Goal: Use online tool/utility

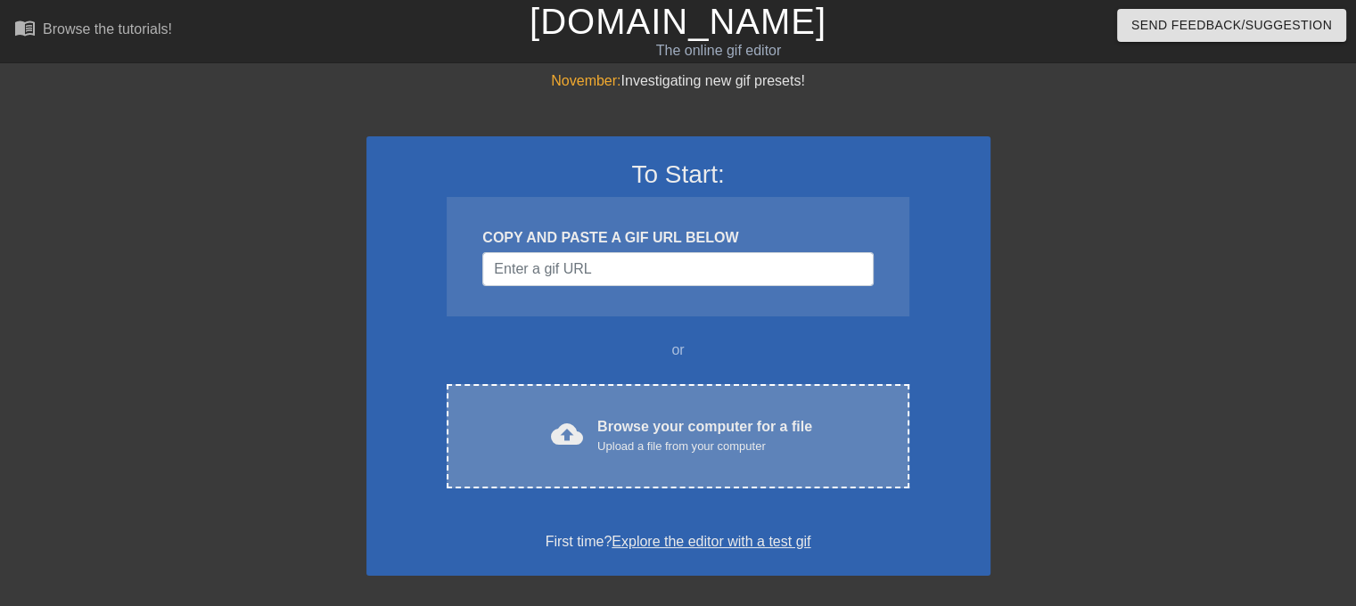
click at [685, 433] on div "Browse your computer for a file Upload a file from your computer" at bounding box center [705, 435] width 215 height 39
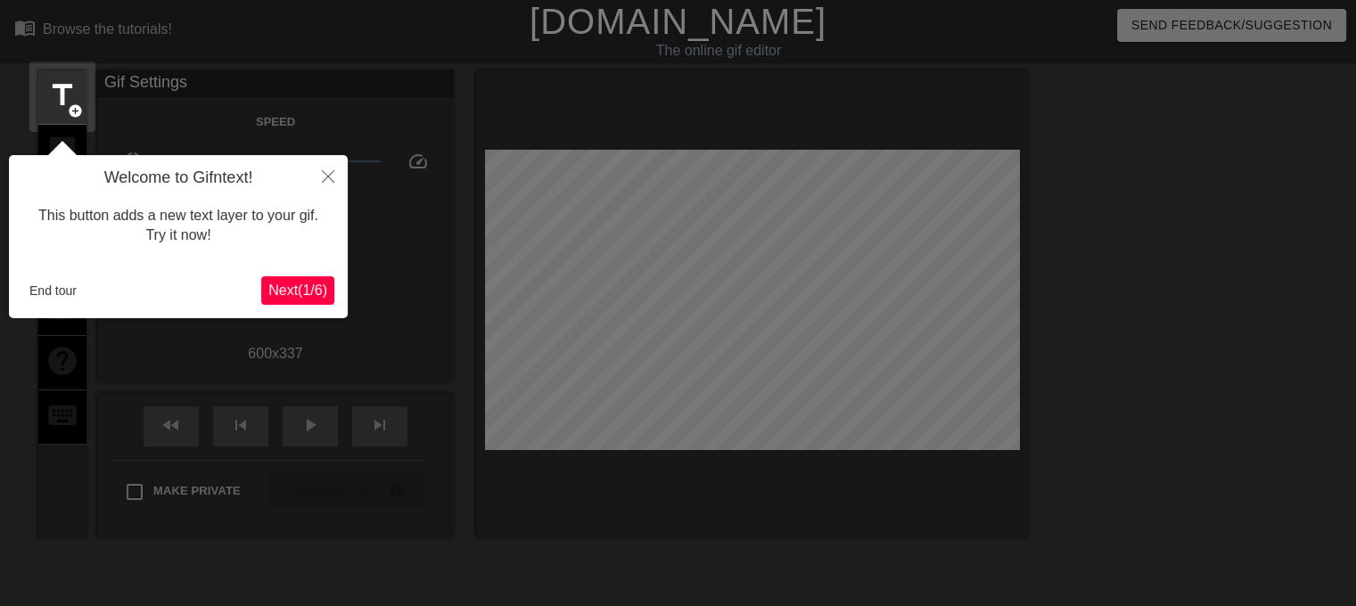
scroll to position [43, 0]
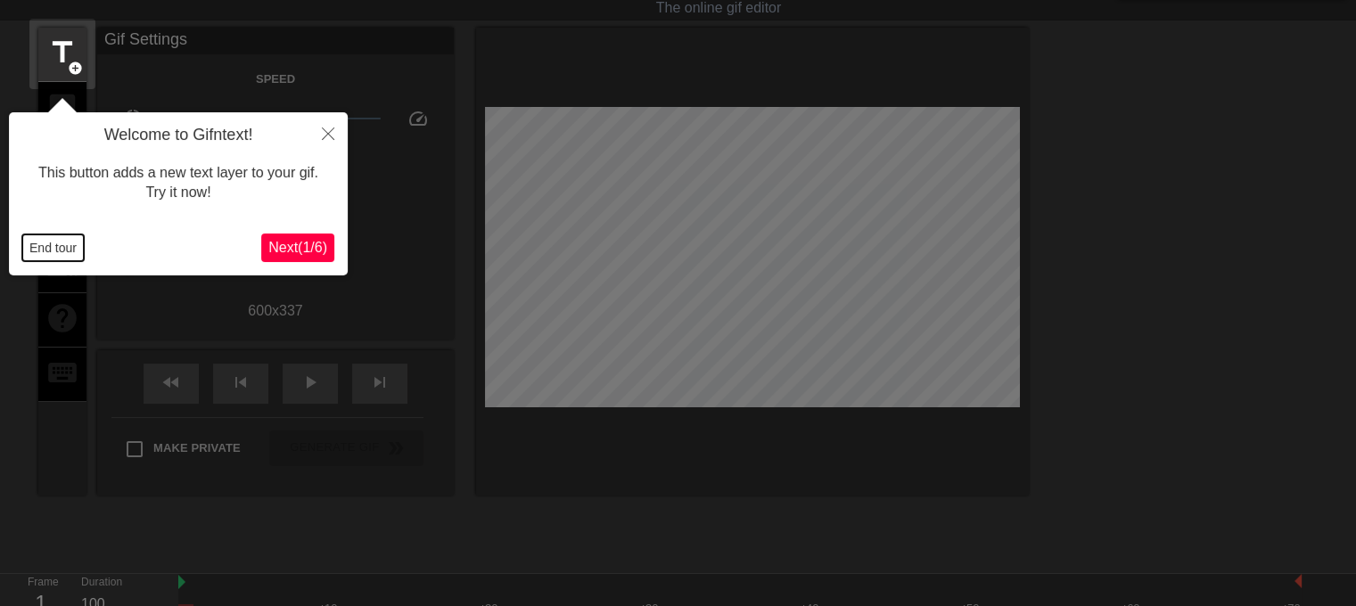
click at [50, 247] on button "End tour" at bounding box center [53, 248] width 62 height 27
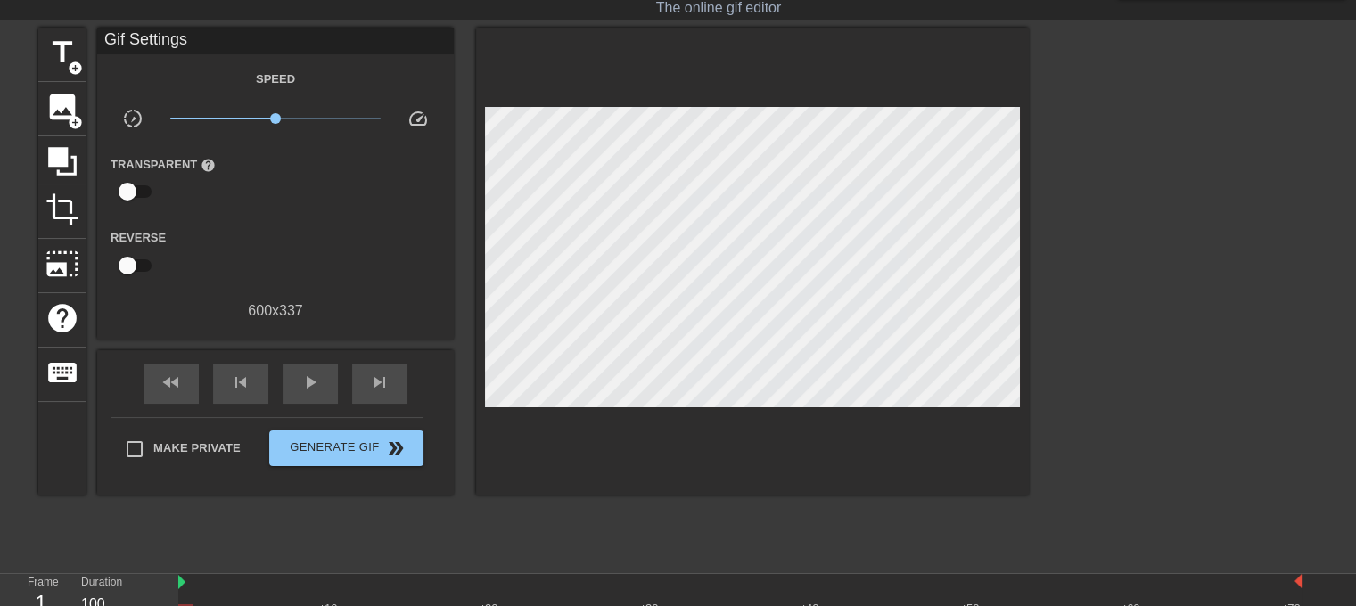
click at [284, 118] on span "x1.00" at bounding box center [275, 118] width 211 height 21
click at [302, 396] on div "play_arrow" at bounding box center [310, 384] width 55 height 40
click at [303, 114] on span "x1.22" at bounding box center [275, 118] width 211 height 21
click at [317, 117] on span "x1.84" at bounding box center [275, 118] width 211 height 21
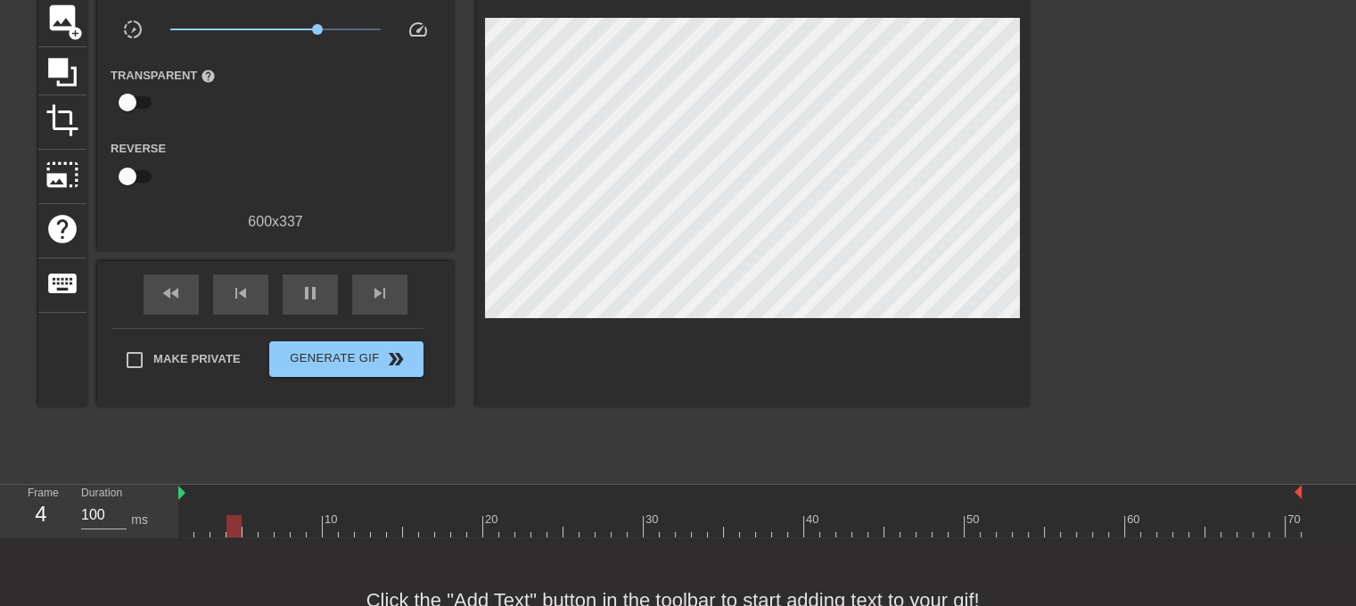
scroll to position [132, 0]
click at [315, 276] on div "pause" at bounding box center [310, 295] width 55 height 40
click at [315, 526] on div at bounding box center [740, 526] width 1124 height 22
click at [367, 523] on div at bounding box center [740, 526] width 1124 height 22
click at [388, 527] on div at bounding box center [740, 526] width 1124 height 22
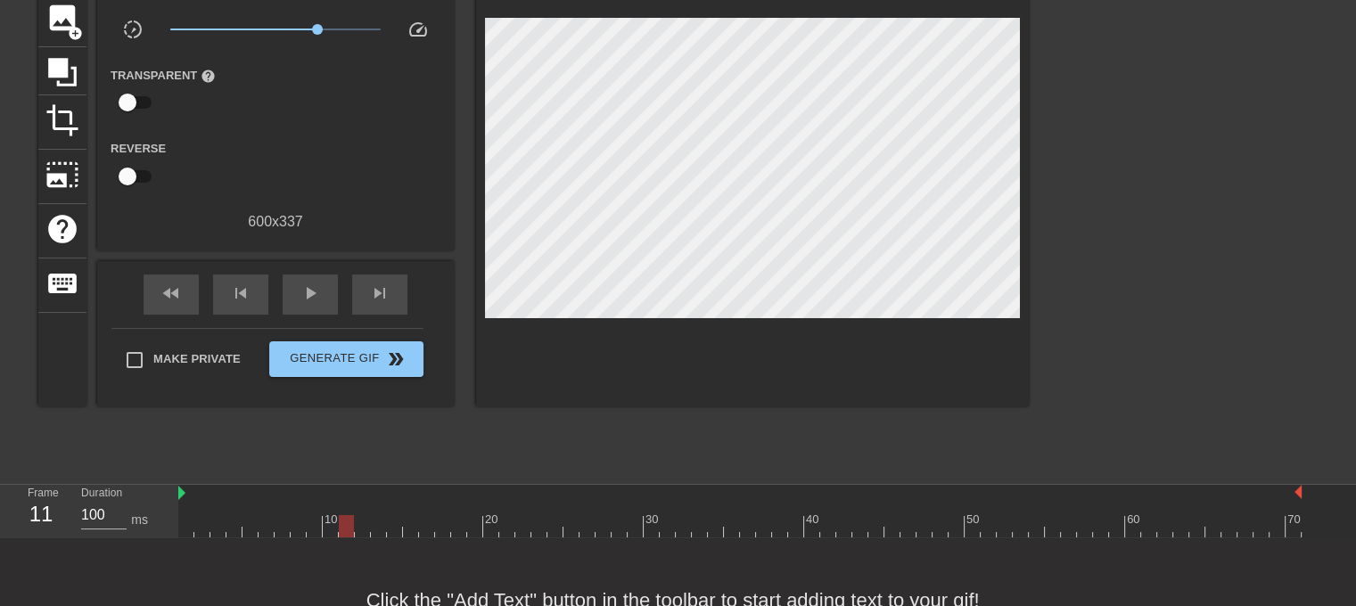
click at [339, 522] on div at bounding box center [740, 526] width 1124 height 22
drag, startPoint x: 178, startPoint y: 496, endPoint x: 321, endPoint y: 517, distance: 144.3
click at [321, 517] on div "10 20 30 40 50 60 70" at bounding box center [740, 511] width 1124 height 53
click at [310, 285] on span "play_arrow" at bounding box center [310, 293] width 21 height 21
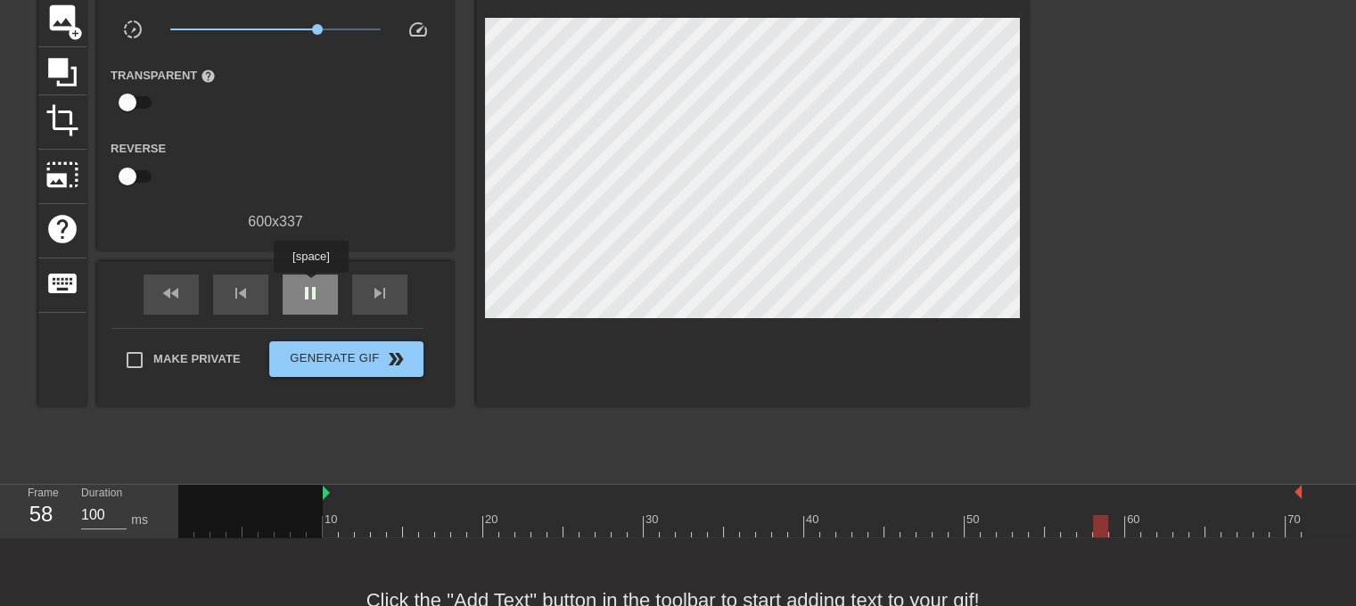
click at [310, 285] on span "pause" at bounding box center [310, 293] width 21 height 21
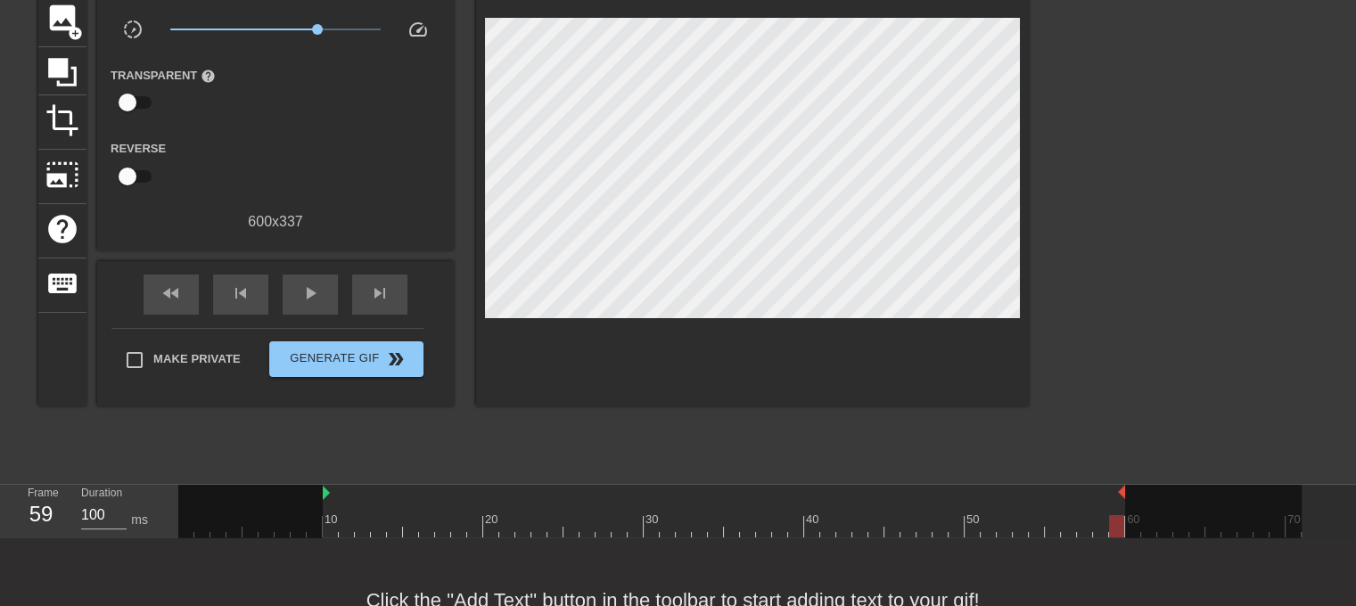
drag, startPoint x: 1301, startPoint y: 491, endPoint x: 1127, endPoint y: 513, distance: 175.2
click at [1127, 513] on div "10 20 30 40 50 60 70" at bounding box center [740, 511] width 1124 height 53
click at [358, 370] on button "Generate Gif double_arrow" at bounding box center [346, 360] width 154 height 36
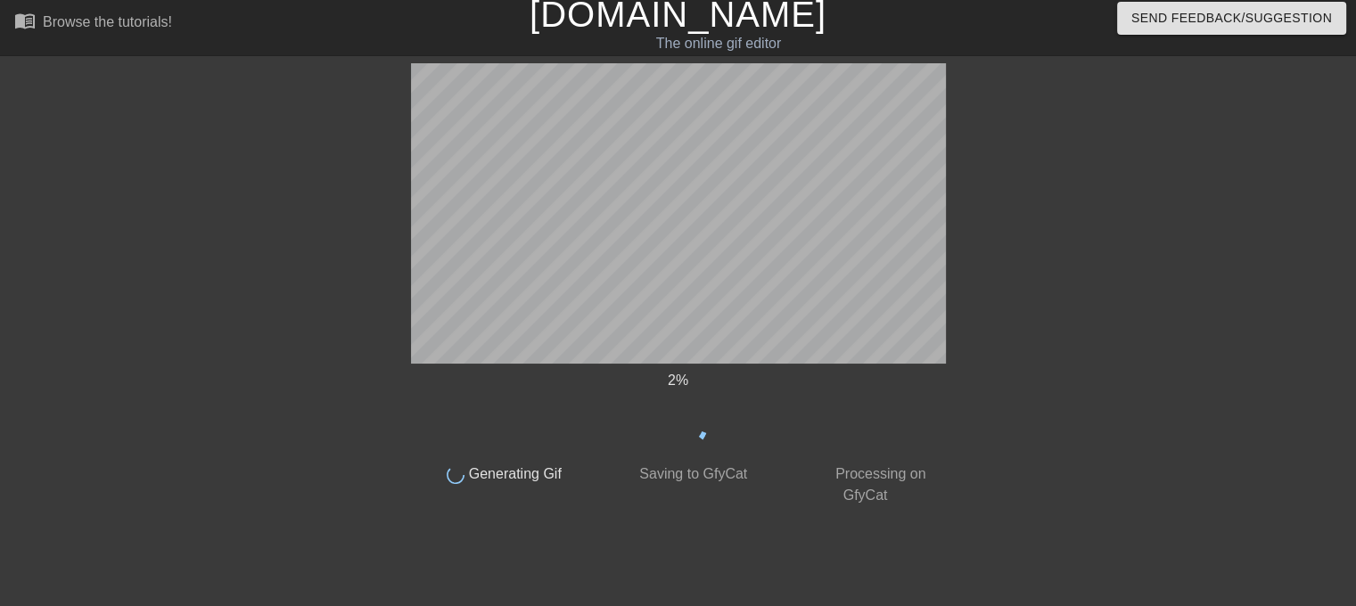
scroll to position [7, 0]
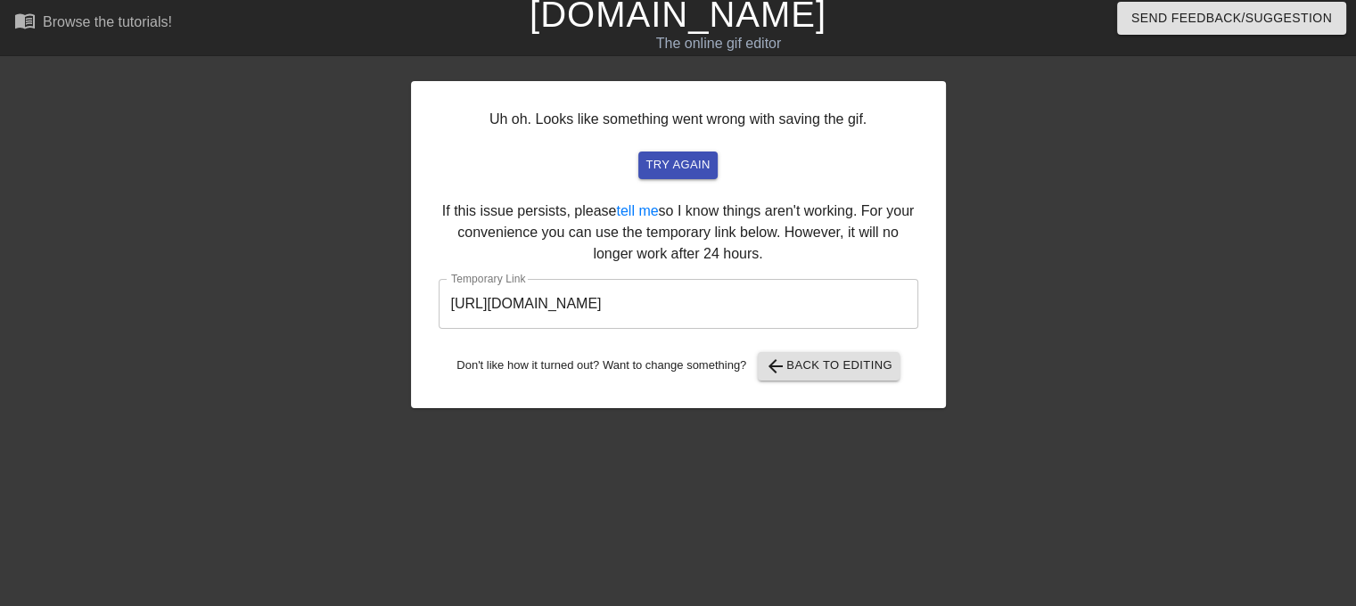
click at [554, 309] on input "[URL][DOMAIN_NAME]" at bounding box center [679, 304] width 480 height 50
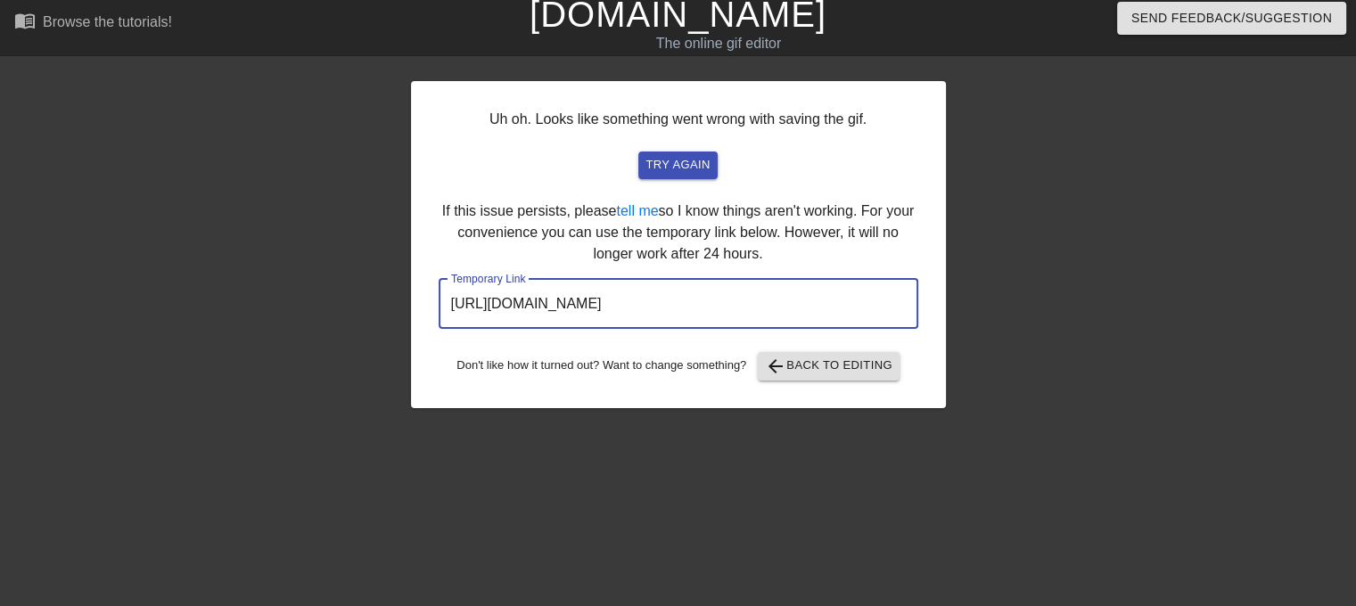
click at [554, 309] on input "[URL][DOMAIN_NAME]" at bounding box center [679, 304] width 480 height 50
